Goal: Navigation & Orientation: Find specific page/section

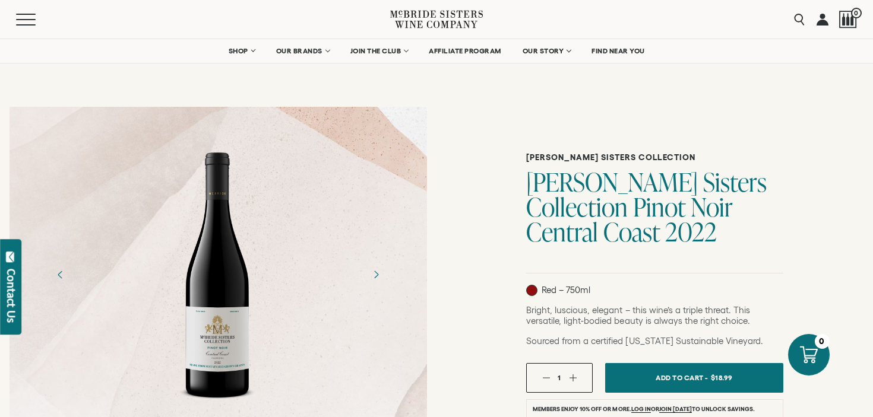
click at [416, 17] on icon at bounding box center [415, 20] width 41 height 18
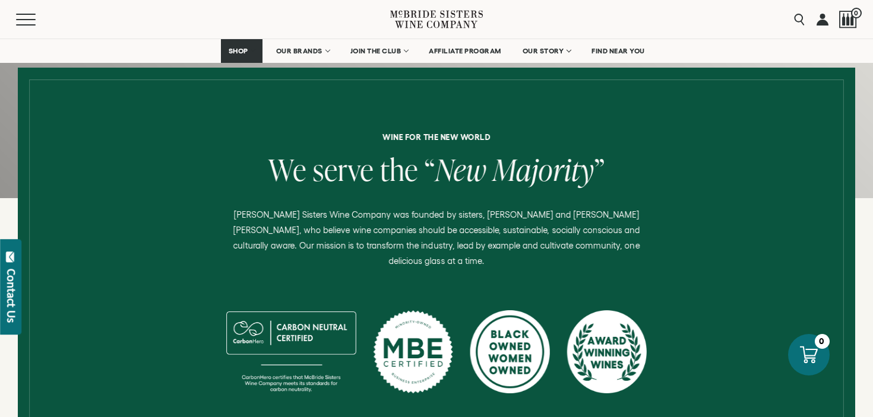
scroll to position [536, 0]
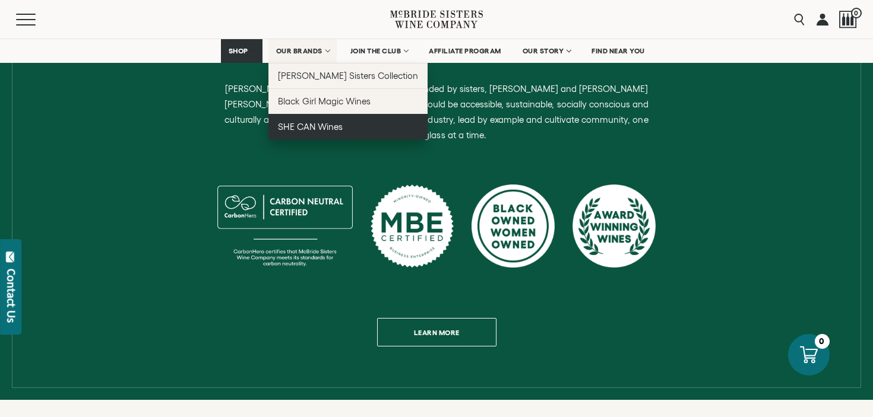
click at [311, 126] on span "SHE CAN Wines" at bounding box center [310, 127] width 65 height 10
